Goal: Task Accomplishment & Management: Manage account settings

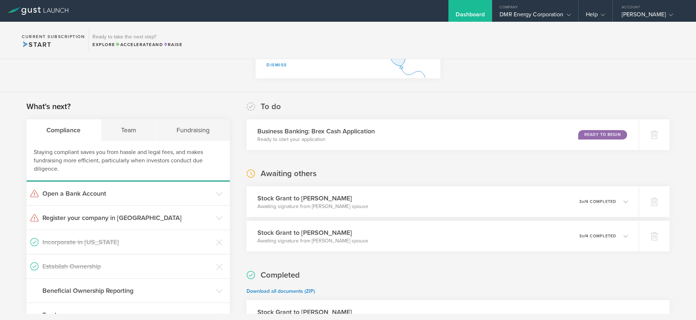
scroll to position [79, 0]
click at [519, 60] on section "Congratulations! Now that you've issued stock, your company is fully formed. As…" at bounding box center [348, 36] width 696 height 112
click at [575, 75] on section "Congratulations! Now that you've issued stock, your company is fully formed. As…" at bounding box center [348, 36] width 696 height 112
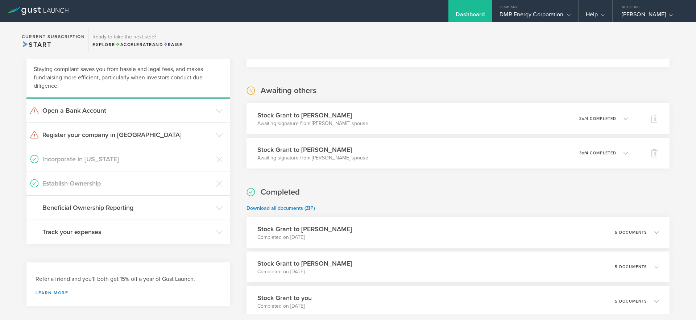
scroll to position [190, 0]
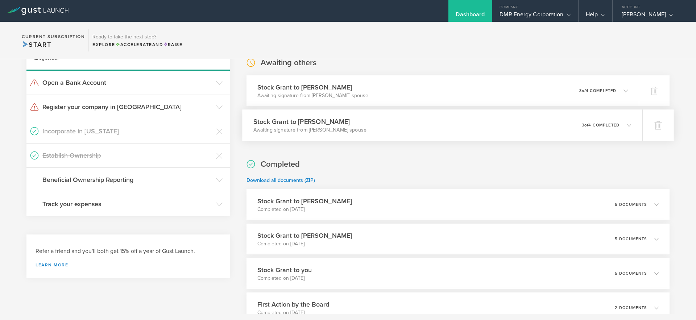
click at [595, 128] on div "0 undeliverable 3 of 4 completed" at bounding box center [607, 125] width 50 height 12
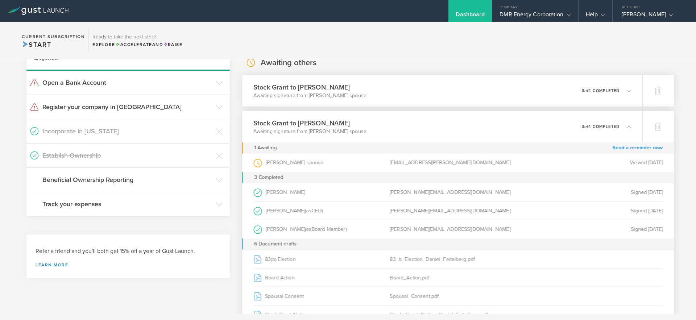
click at [572, 90] on div "Stock [PERSON_NAME] to [PERSON_NAME] Awaiting signature from [PERSON_NAME] spou…" at bounding box center [442, 91] width 400 height 32
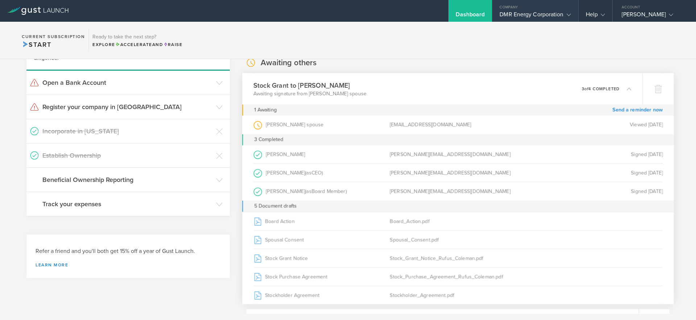
click at [516, 12] on div "DMR Energy Corporation" at bounding box center [535, 16] width 71 height 11
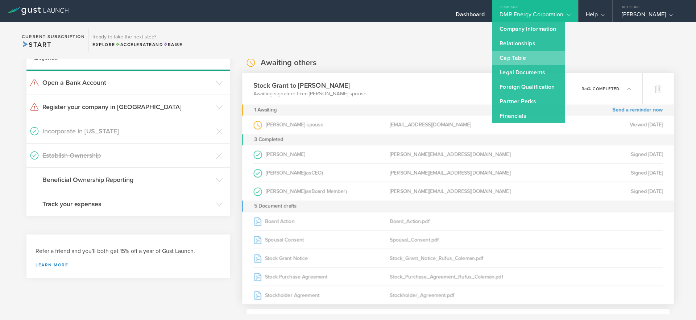
click at [526, 58] on link "Cap Table" at bounding box center [528, 58] width 73 height 15
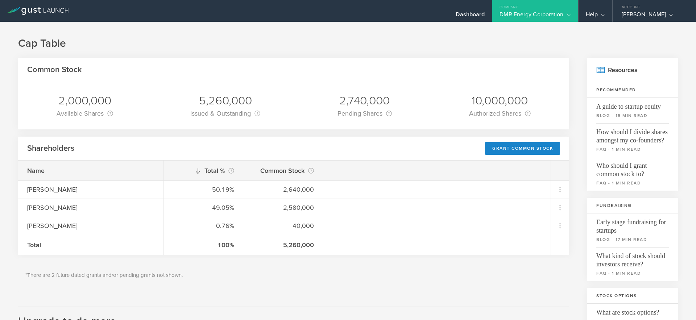
click at [381, 66] on div "Common Stock" at bounding box center [293, 70] width 551 height 24
click at [487, 57] on div "Cap Table Common Stock 2,000,000 Available Shares This is the number of shares …" at bounding box center [348, 284] width 696 height 524
click at [532, 13] on div "DMR Energy Corporation" at bounding box center [535, 16] width 71 height 11
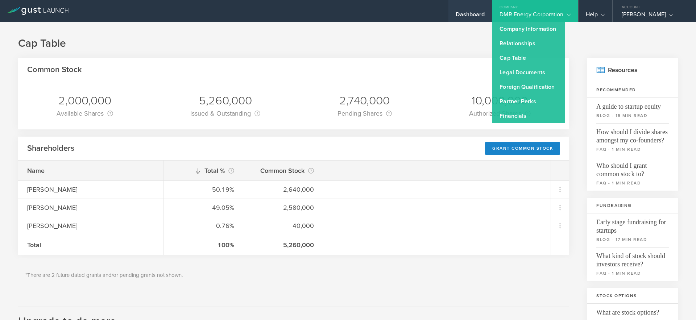
click at [468, 11] on div "Dashboard" at bounding box center [470, 16] width 29 height 11
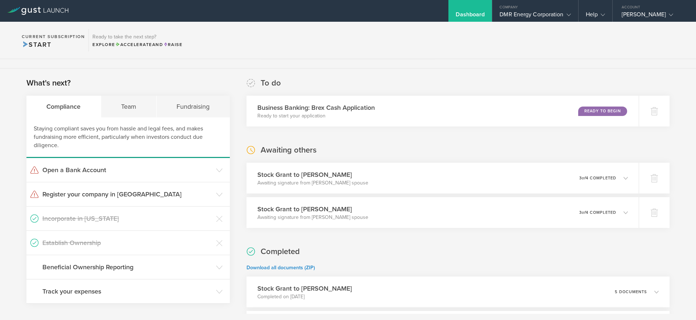
scroll to position [115, 0]
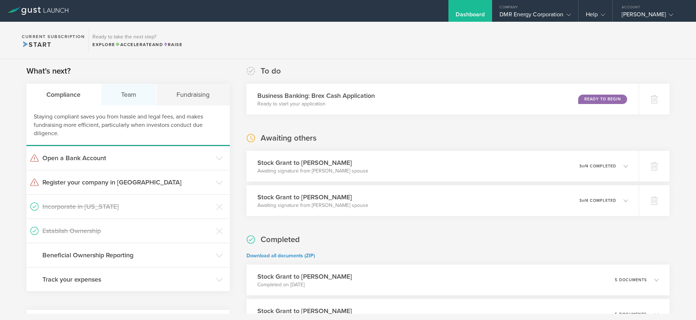
click at [135, 96] on div "Team" at bounding box center [129, 95] width 56 height 22
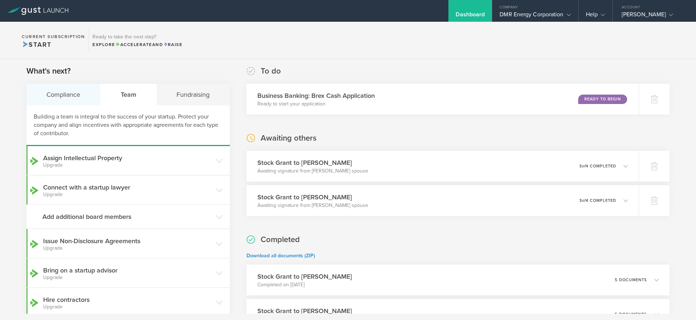
click at [86, 100] on div "Compliance" at bounding box center [63, 95] width 74 height 22
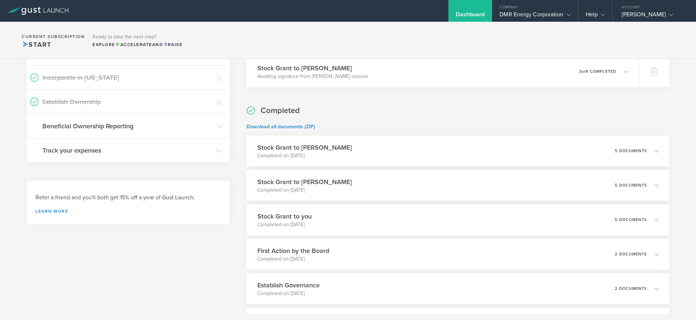
scroll to position [216, 0]
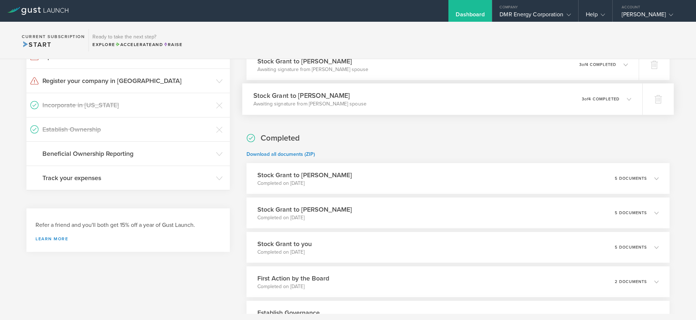
click at [507, 105] on div "Stock Grant to Daniel Feitelberg Awaiting signature from Daniel Feitelberg’s sp…" at bounding box center [442, 99] width 400 height 32
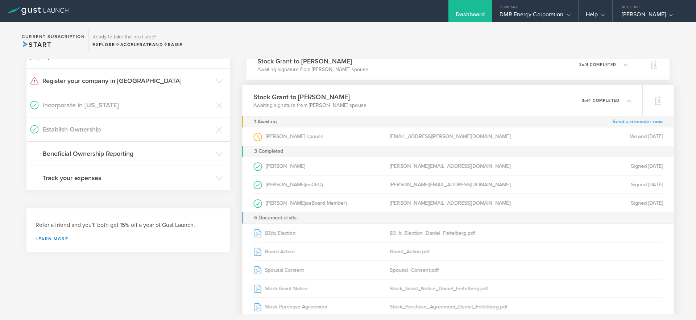
click at [618, 122] on link "Send a reminder now" at bounding box center [637, 121] width 50 height 11
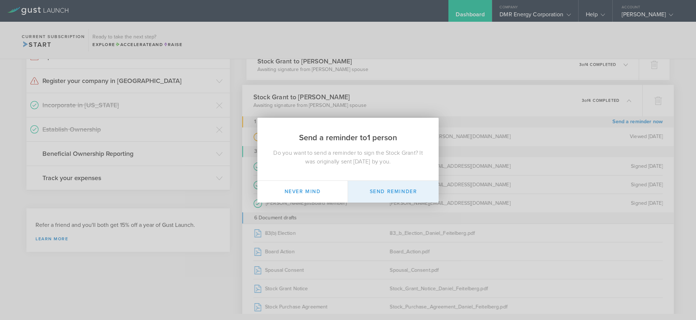
click at [385, 189] on button "Send Reminder" at bounding box center [393, 192] width 91 height 22
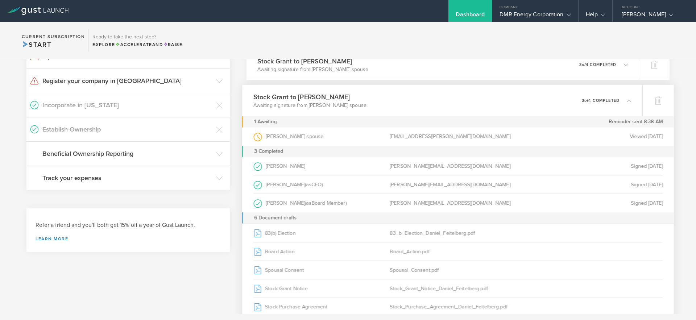
click at [519, 49] on section "Current Subscription Start Ready to take the next step? Explore Accelerate and …" at bounding box center [348, 40] width 696 height 37
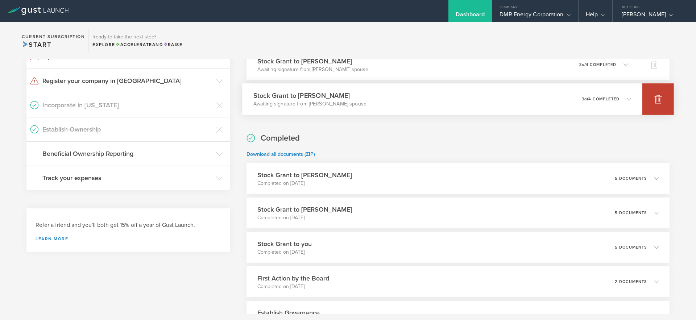
scroll to position [0, 0]
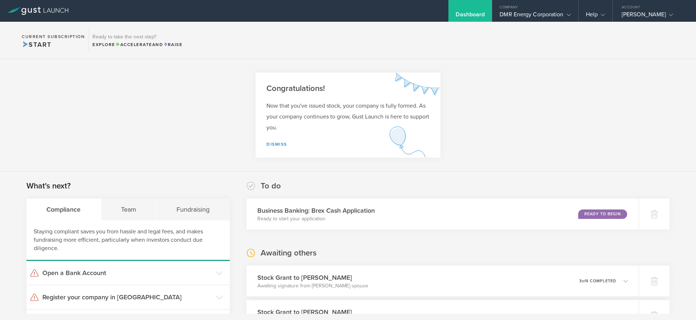
click at [195, 112] on section "Congratulations! Now that you've issued stock, your company is fully formed. As…" at bounding box center [348, 115] width 696 height 112
click at [142, 99] on section "Congratulations! Now that you've issued stock, your company is fully formed. As…" at bounding box center [348, 115] width 696 height 112
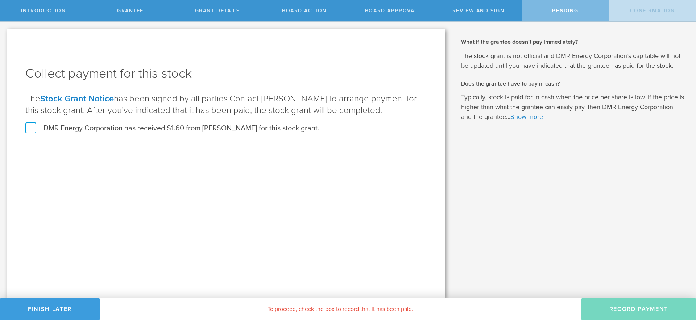
click at [33, 130] on label "DMR Energy Corporation has received $1.60 from Daniel Feitelberg for this stock…" at bounding box center [172, 128] width 294 height 9
click at [0, 0] on input "DMR Energy Corporation has received $1.60 from Daniel Feitelberg for this stock…" at bounding box center [0, 0] width 0 height 0
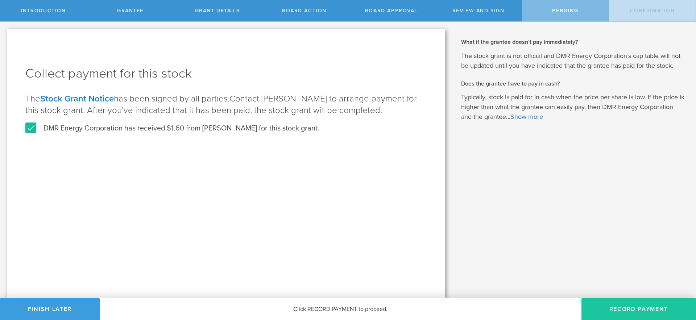
click at [626, 313] on button "Record Payment" at bounding box center [639, 309] width 115 height 22
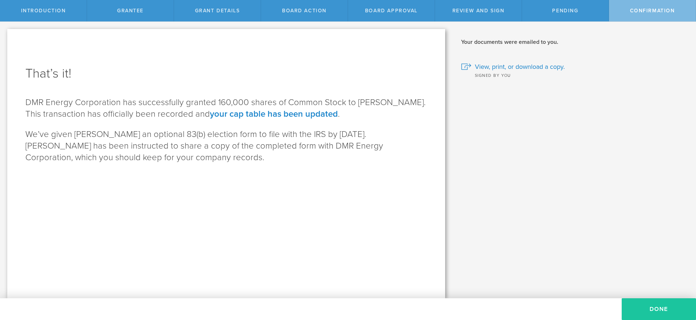
click at [655, 309] on button "Done" at bounding box center [659, 309] width 74 height 22
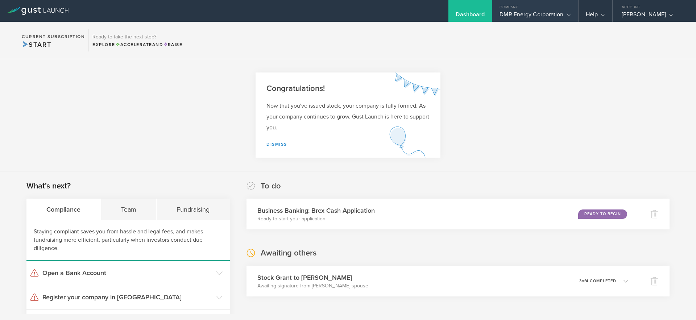
click at [526, 14] on div "DMR Energy Corporation" at bounding box center [535, 16] width 71 height 11
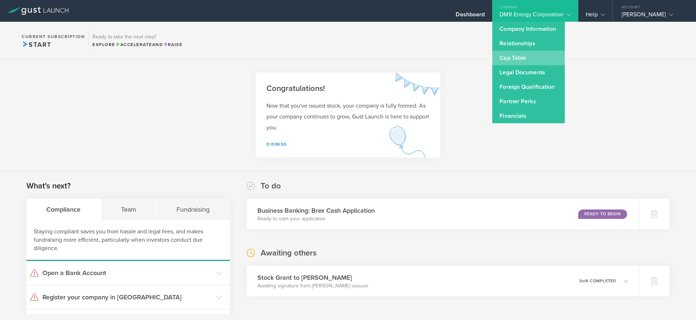
click at [508, 58] on link "Cap Table" at bounding box center [528, 58] width 73 height 15
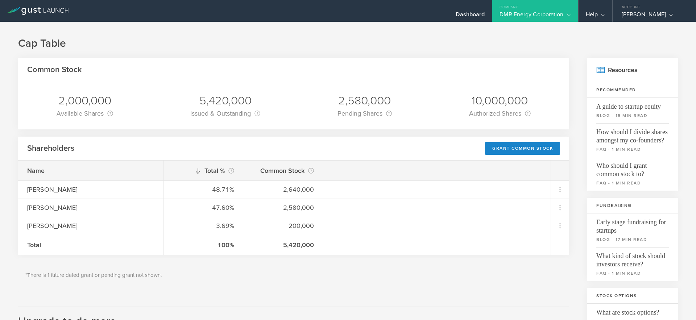
click at [439, 44] on h1 "Cap Table" at bounding box center [348, 43] width 660 height 15
